Goal: Task Accomplishment & Management: Manage account settings

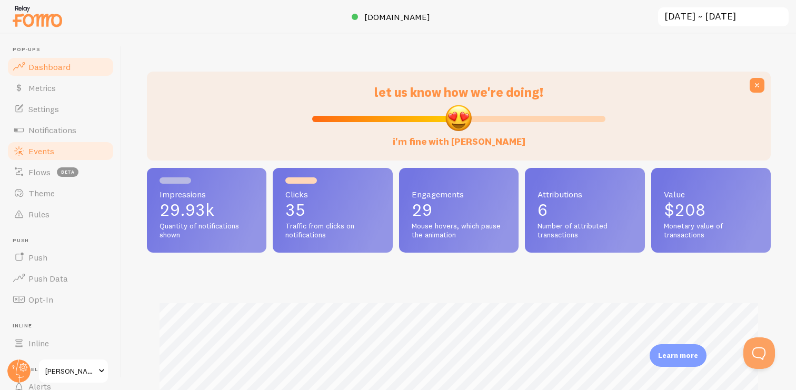
click at [44, 151] on span "Events" at bounding box center [41, 151] width 26 height 11
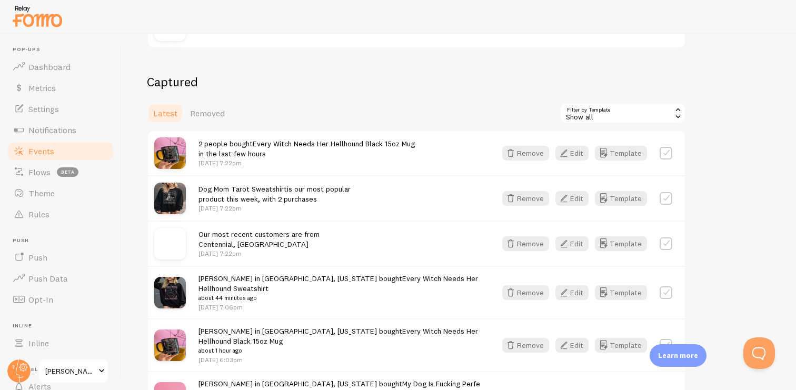
scroll to position [185, 0]
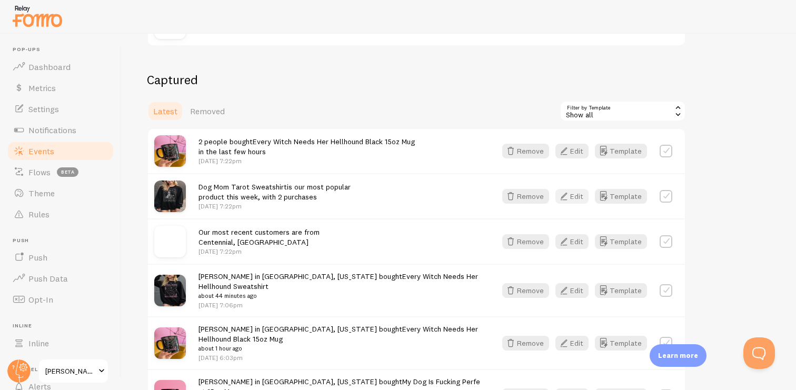
click at [575, 199] on button "Edit" at bounding box center [571, 196] width 33 height 15
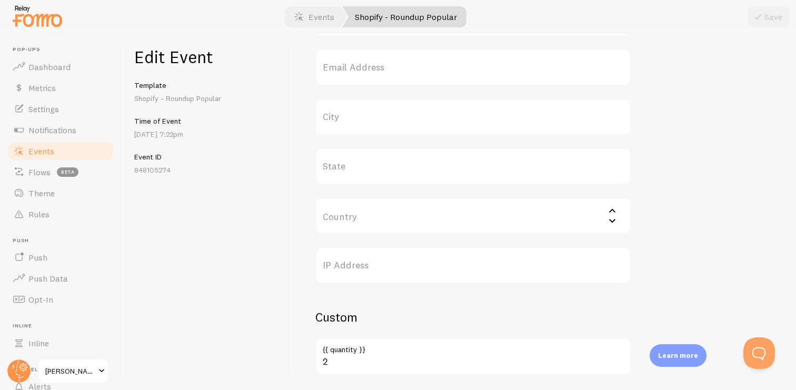
scroll to position [465, 0]
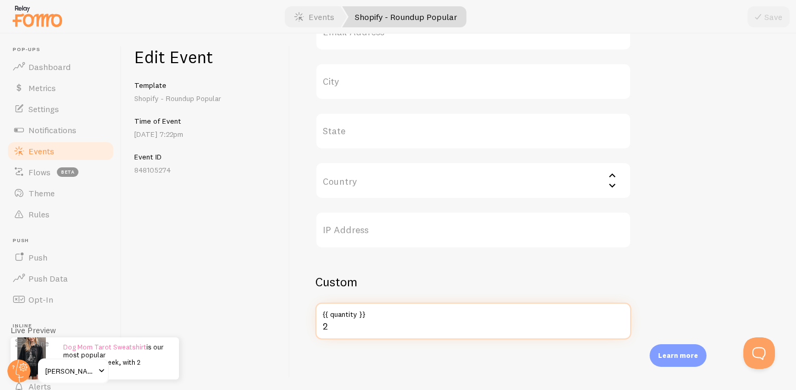
drag, startPoint x: 332, startPoint y: 328, endPoint x: 320, endPoint y: 328, distance: 12.1
click at [320, 328] on input "2" at bounding box center [473, 321] width 316 height 37
type input "60"
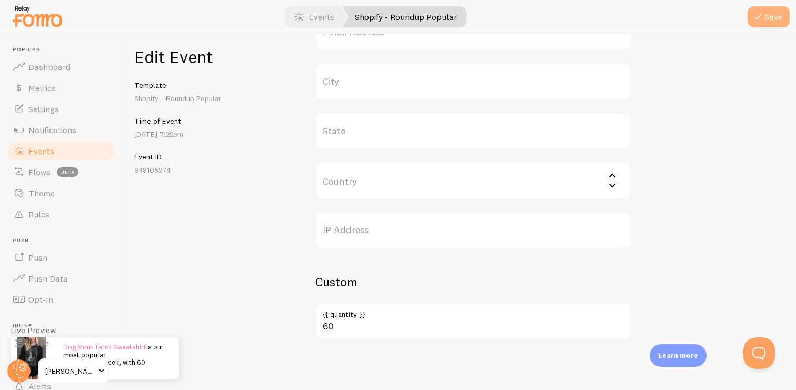
click at [770, 17] on button "Save" at bounding box center [768, 16] width 42 height 21
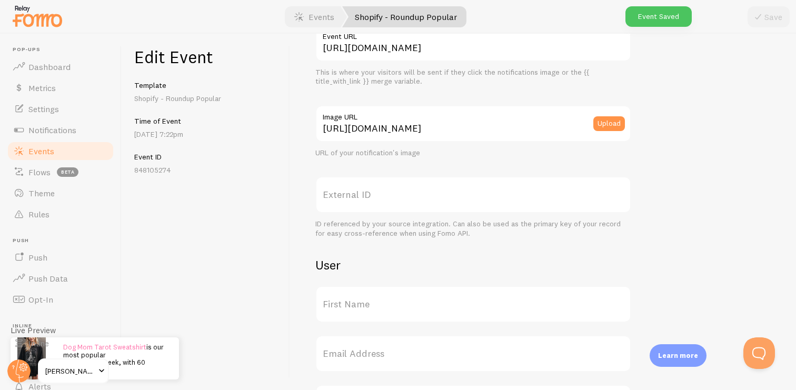
scroll to position [0, 0]
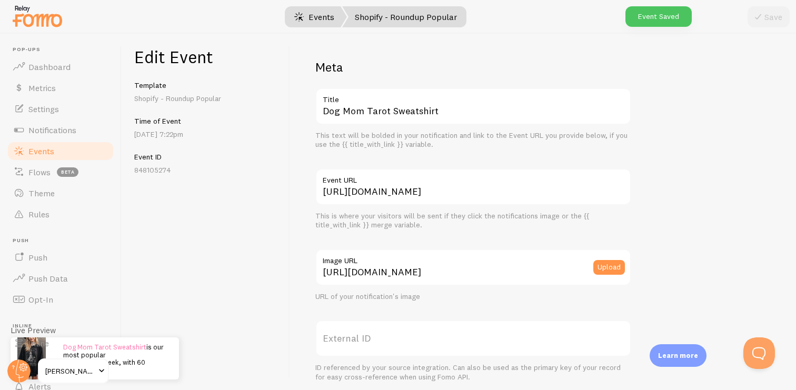
click at [323, 19] on link "Events" at bounding box center [314, 16] width 65 height 21
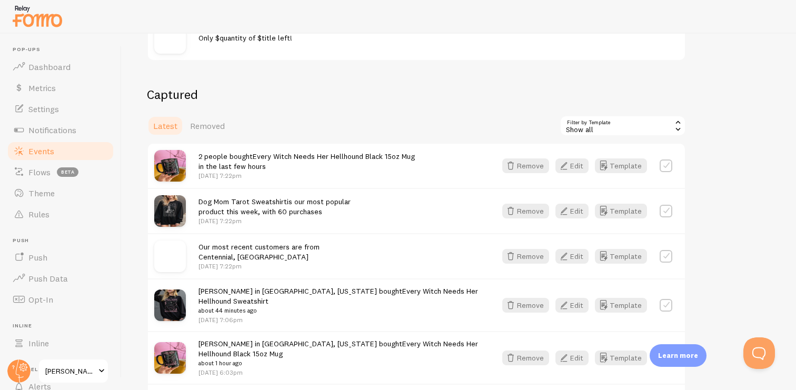
scroll to position [168, 0]
